Goal: Use online tool/utility: Utilize a website feature to perform a specific function

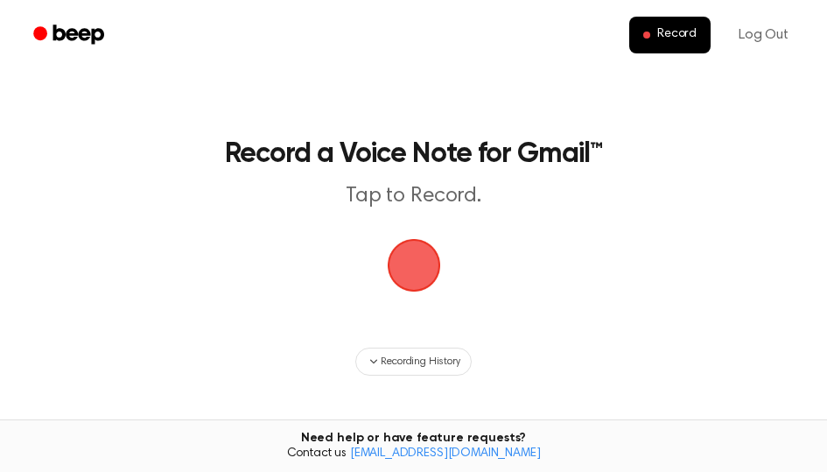
click at [433, 273] on span "button" at bounding box center [414, 265] width 98 height 98
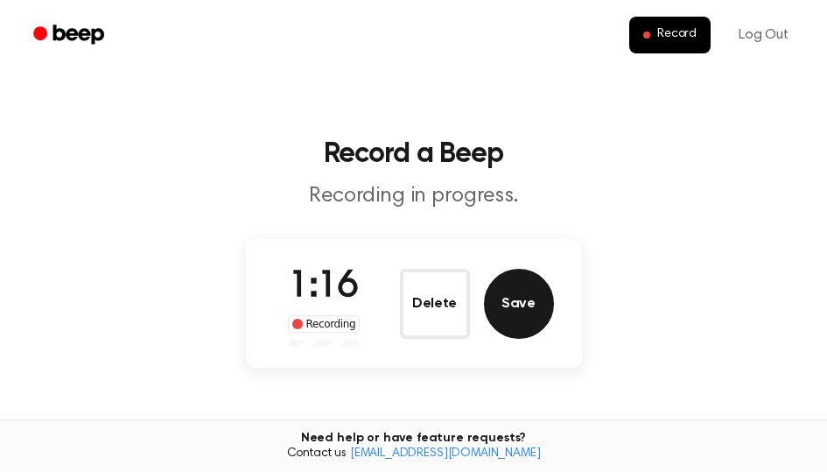
click at [527, 308] on button "Save" at bounding box center [519, 304] width 70 height 70
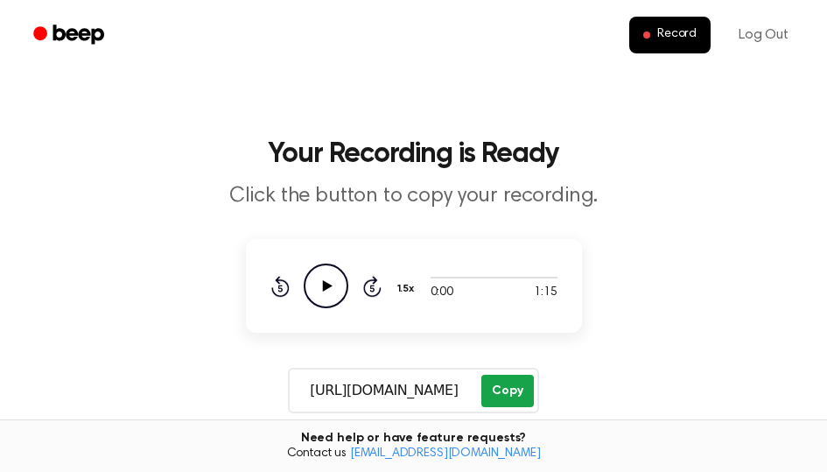
click at [515, 396] on button "Copy" at bounding box center [507, 391] width 52 height 32
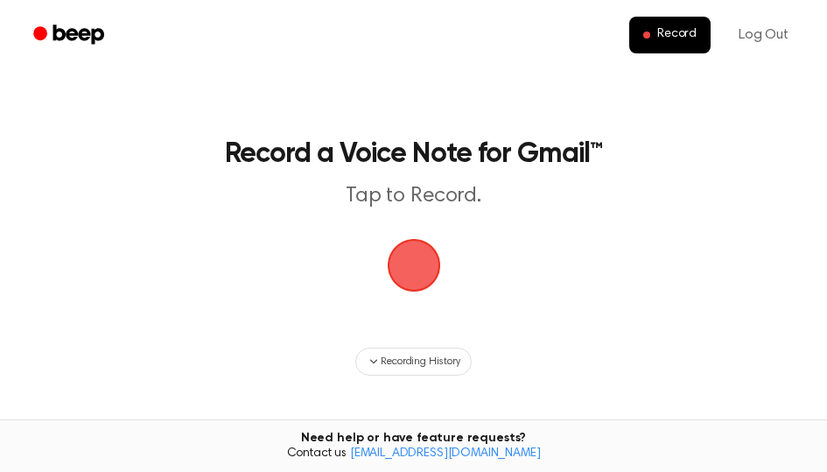
click at [426, 264] on span "button" at bounding box center [414, 265] width 79 height 79
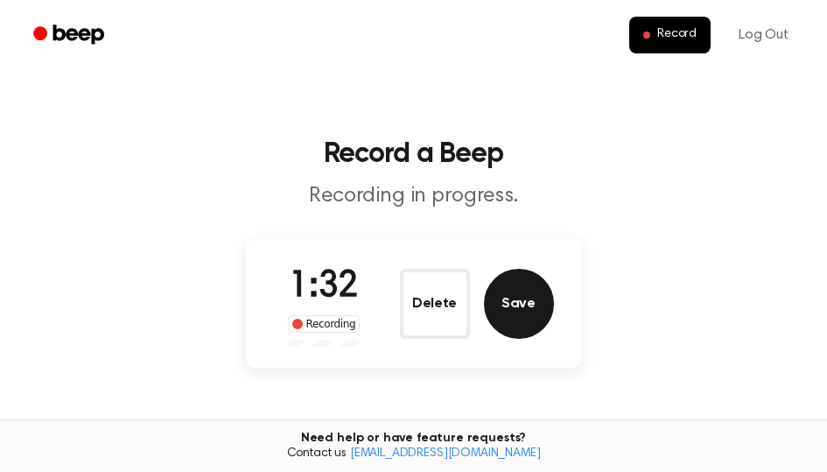
click at [525, 283] on button "Save" at bounding box center [519, 304] width 70 height 70
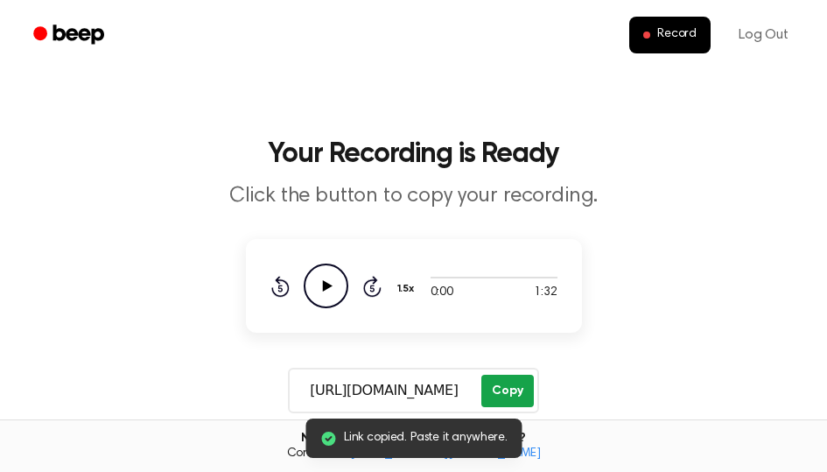
click at [494, 394] on button "Copy" at bounding box center [507, 391] width 52 height 32
